Goal: Obtain resource: Download file/media

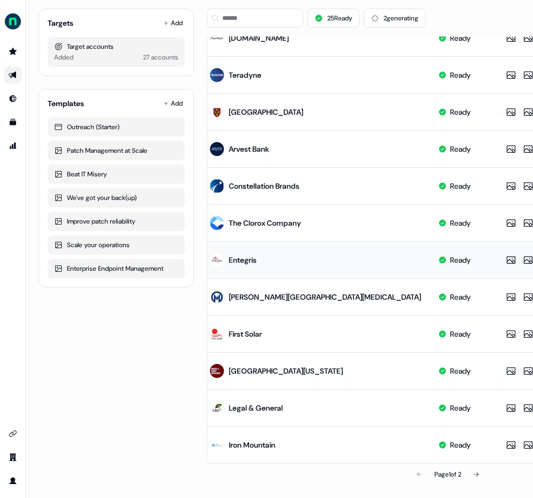
scroll to position [427, 0]
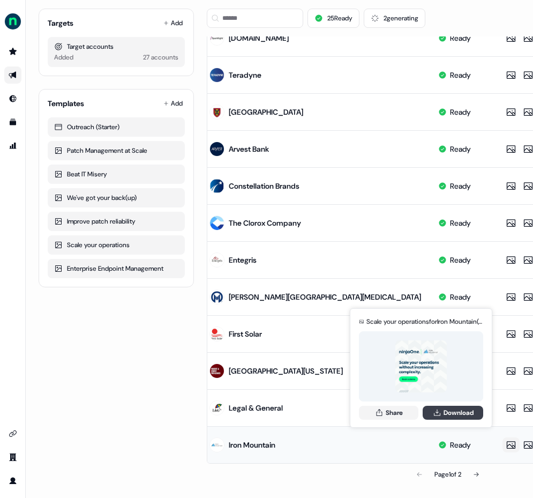
click at [433, 414] on icon at bounding box center [437, 413] width 9 height 9
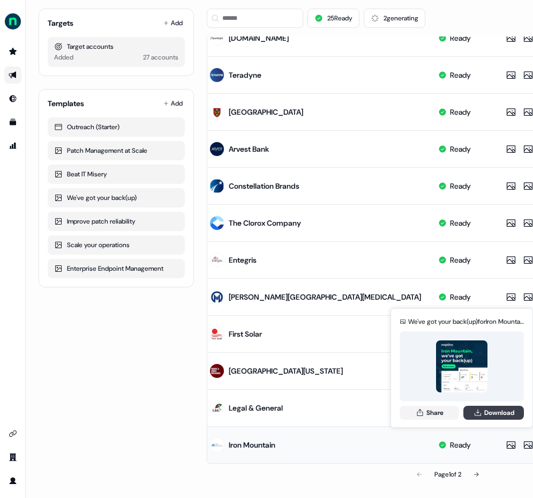
click at [500, 406] on button "Download" at bounding box center [494, 413] width 61 height 14
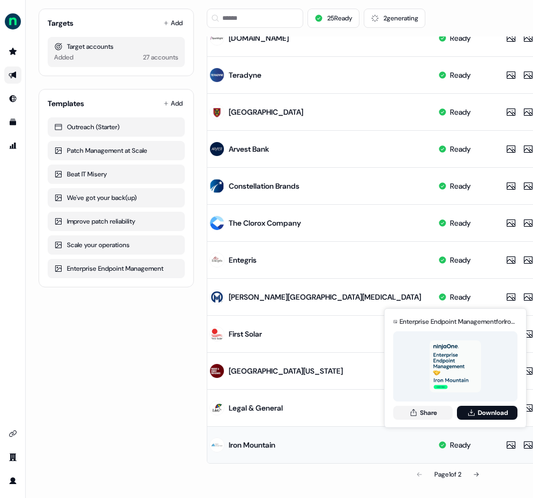
click at [422, 472] on div "Page 1 of 2" at bounding box center [448, 474] width 483 height 21
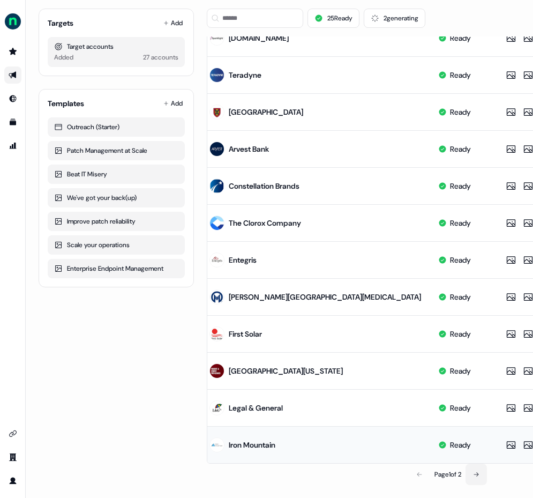
click at [479, 472] on icon at bounding box center [476, 474] width 6 height 6
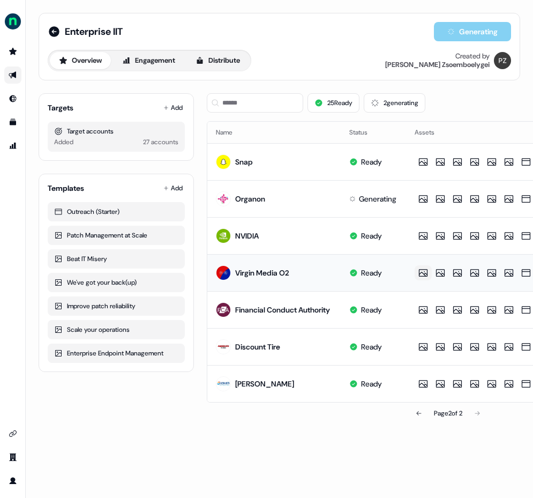
scroll to position [0, 8]
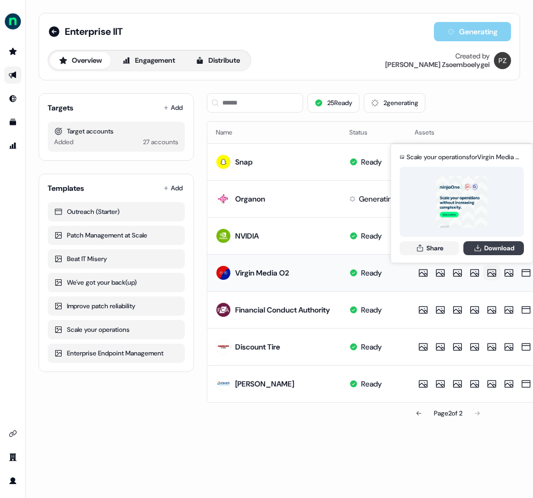
click at [488, 250] on button "Download" at bounding box center [494, 248] width 61 height 14
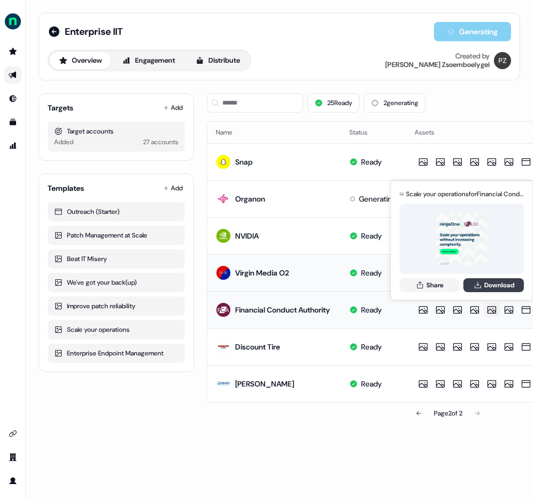
click at [492, 284] on button "Download" at bounding box center [494, 285] width 61 height 14
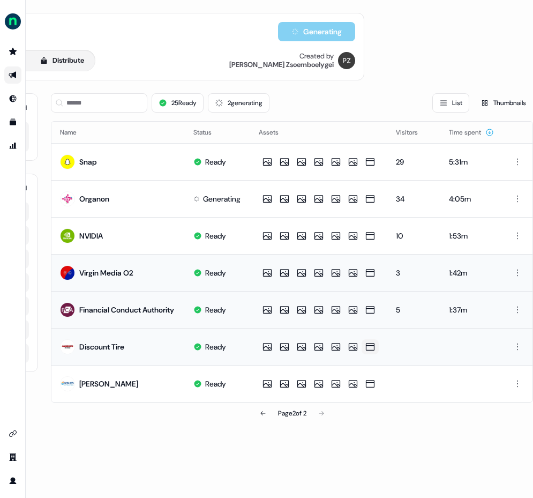
scroll to position [0, 156]
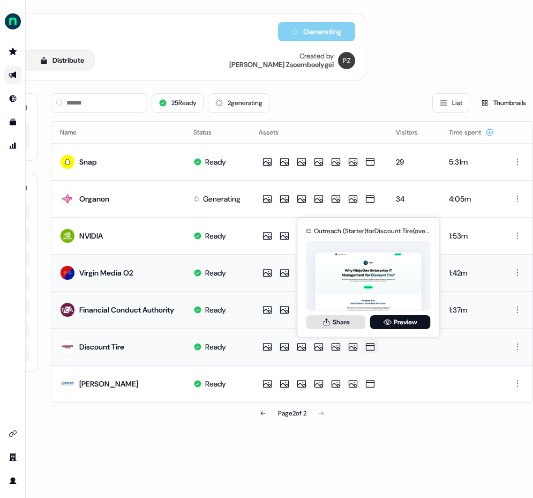
click at [347, 324] on button "Share" at bounding box center [337, 322] width 60 height 14
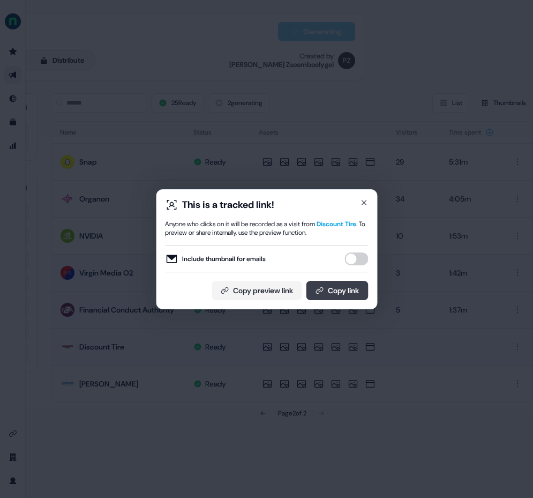
click at [345, 286] on button "Copy link" at bounding box center [337, 290] width 62 height 19
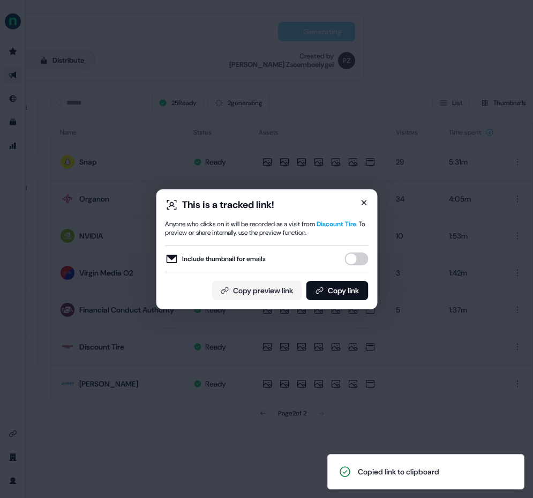
click at [365, 202] on icon "button" at bounding box center [364, 203] width 4 height 4
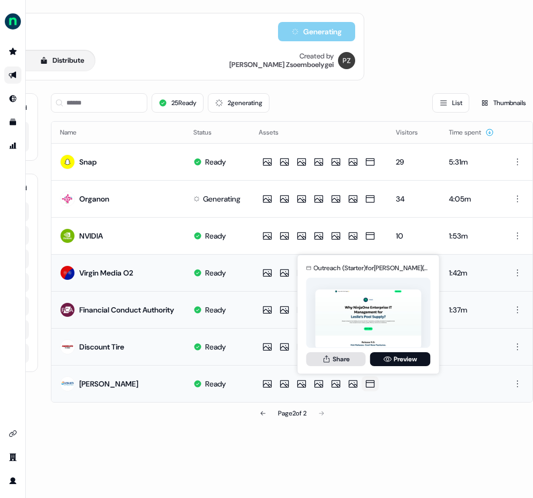
click at [347, 364] on button "Share" at bounding box center [337, 359] width 60 height 14
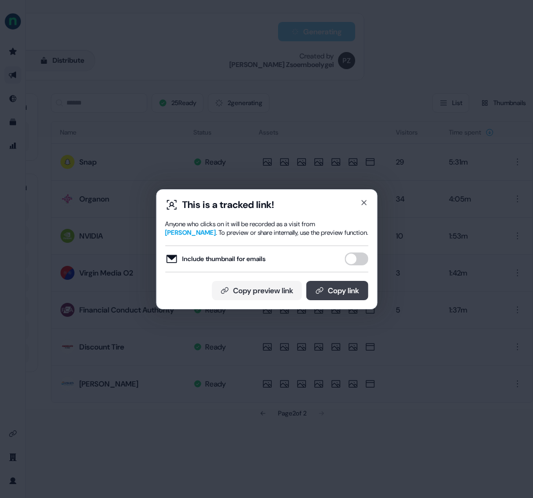
click at [343, 292] on button "Copy link" at bounding box center [337, 290] width 62 height 19
click at [365, 204] on icon "button" at bounding box center [364, 202] width 9 height 9
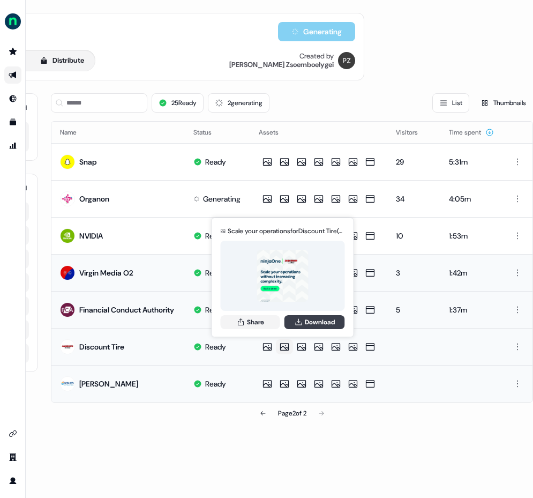
click at [305, 322] on button "Download" at bounding box center [315, 322] width 61 height 14
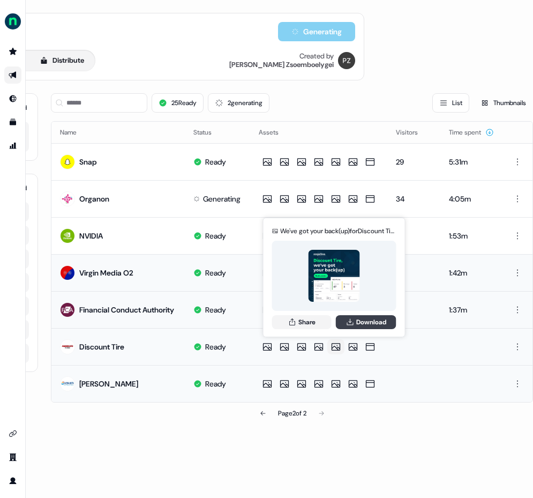
click at [344, 323] on button "Download" at bounding box center [366, 322] width 61 height 14
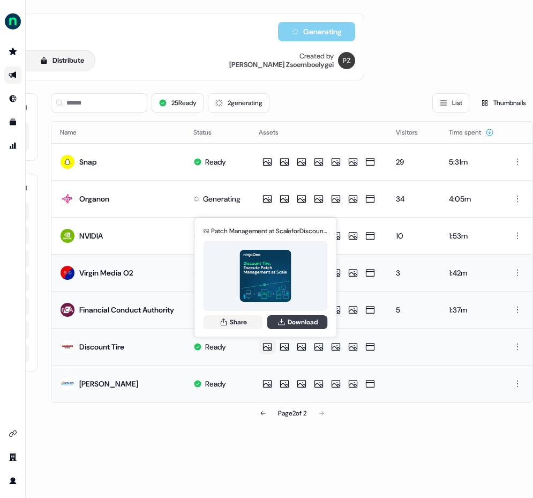
click at [285, 324] on icon at bounding box center [281, 322] width 9 height 9
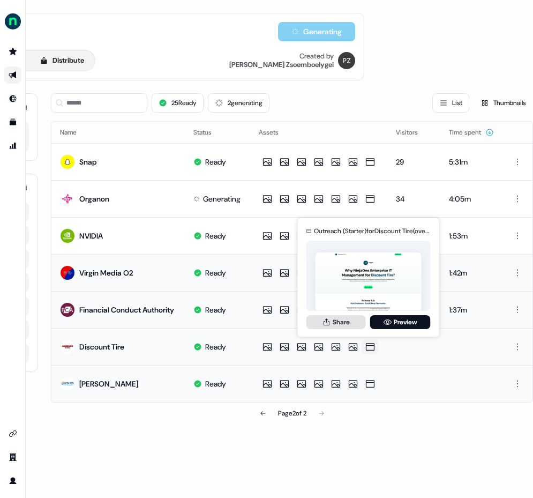
click at [340, 325] on button "Share" at bounding box center [337, 322] width 60 height 14
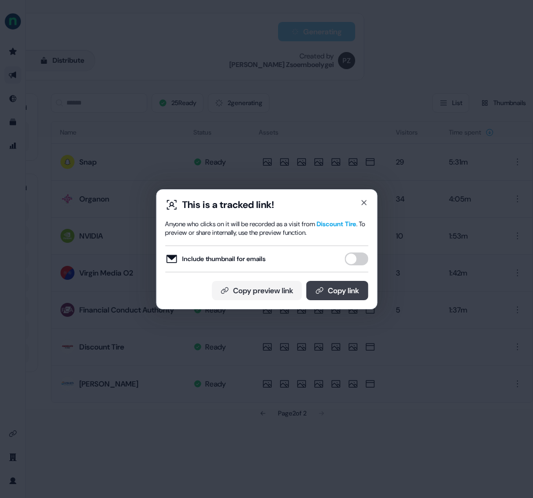
click at [353, 285] on button "Copy link" at bounding box center [337, 290] width 62 height 19
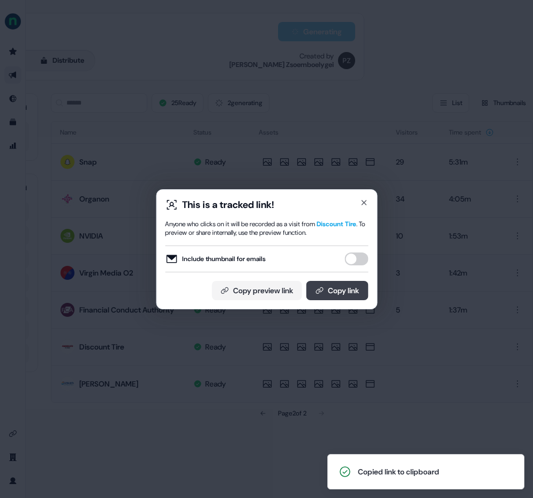
click at [318, 290] on icon at bounding box center [319, 290] width 9 height 9
click at [325, 300] on div "This is a tracked link! Anyone who clicks on it will be recorded as a visit fro…" at bounding box center [266, 249] width 221 height 120
click at [322, 292] on button "Copy link" at bounding box center [337, 290] width 62 height 19
click at [361, 203] on icon "button" at bounding box center [364, 202] width 9 height 9
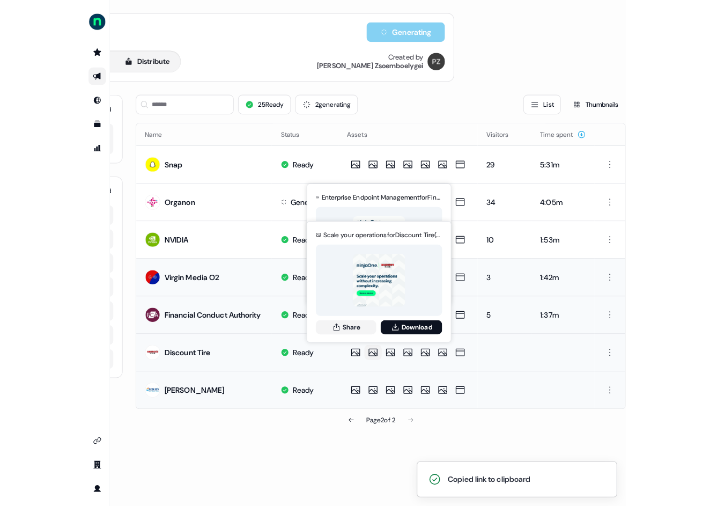
scroll to position [0, 0]
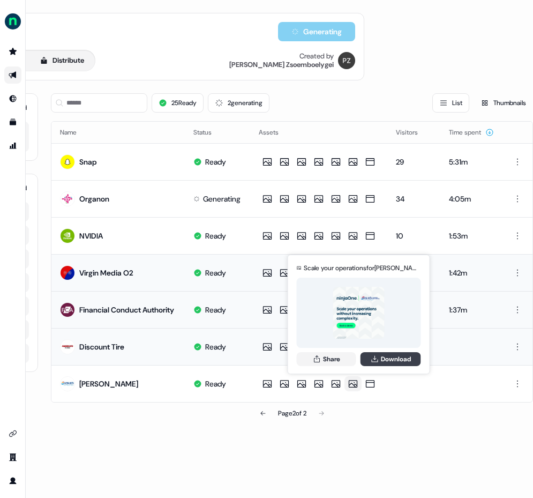
click at [383, 354] on button "Download" at bounding box center [391, 359] width 61 height 14
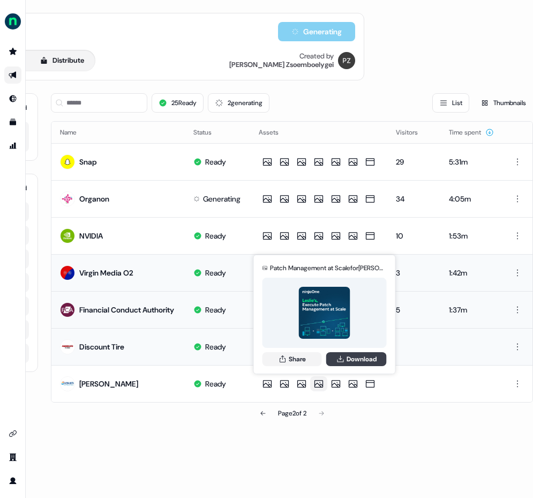
click at [339, 359] on icon at bounding box center [340, 358] width 6 height 6
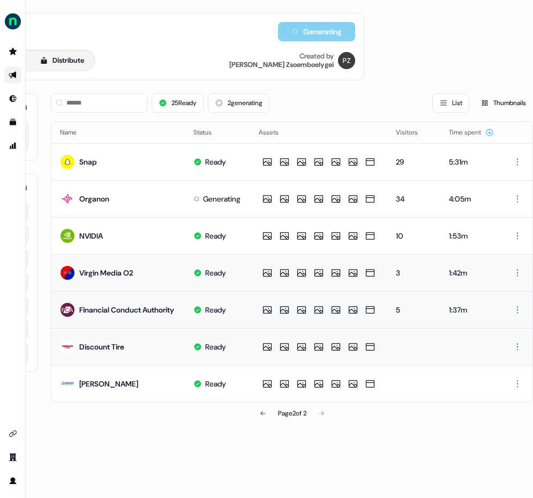
click at [169, 41] on div "Enterprise IIT Generating" at bounding box center [124, 31] width 464 height 19
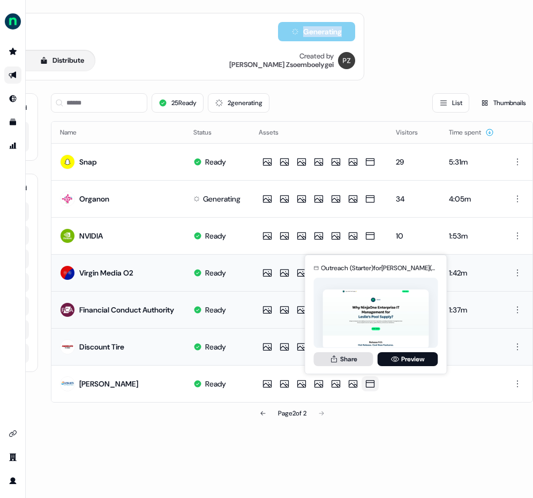
click at [356, 361] on button "Share" at bounding box center [344, 359] width 60 height 14
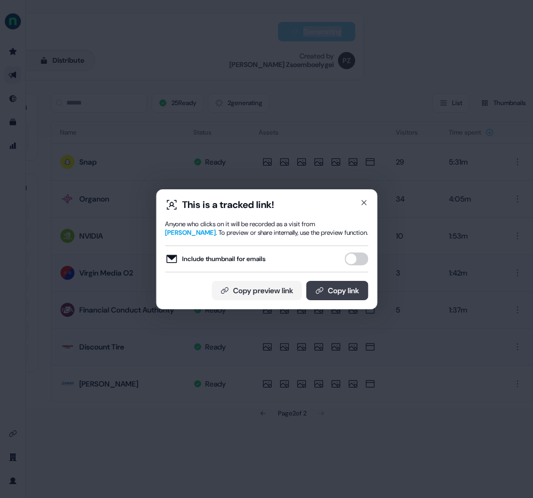
click at [324, 289] on button "Copy link" at bounding box center [337, 290] width 62 height 19
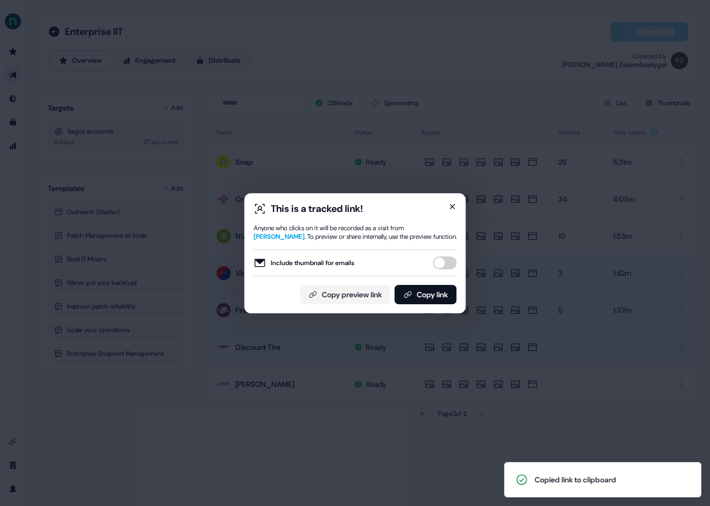
click at [451, 204] on icon "button" at bounding box center [452, 206] width 9 height 9
